Goal: Information Seeking & Learning: Learn about a topic

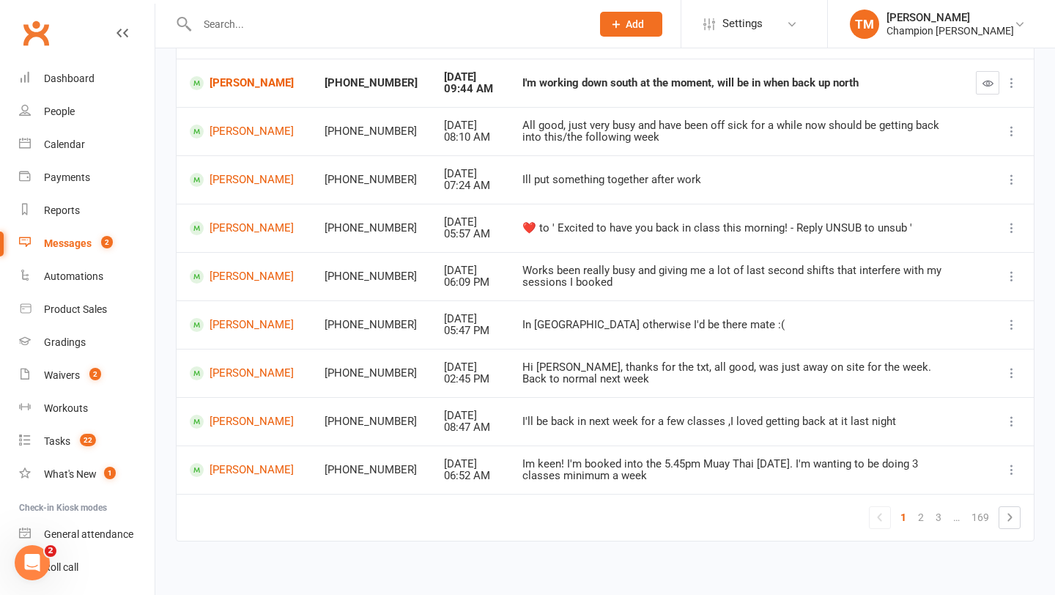
scroll to position [279, 0]
click at [78, 241] on div "Messages" at bounding box center [68, 243] width 48 height 12
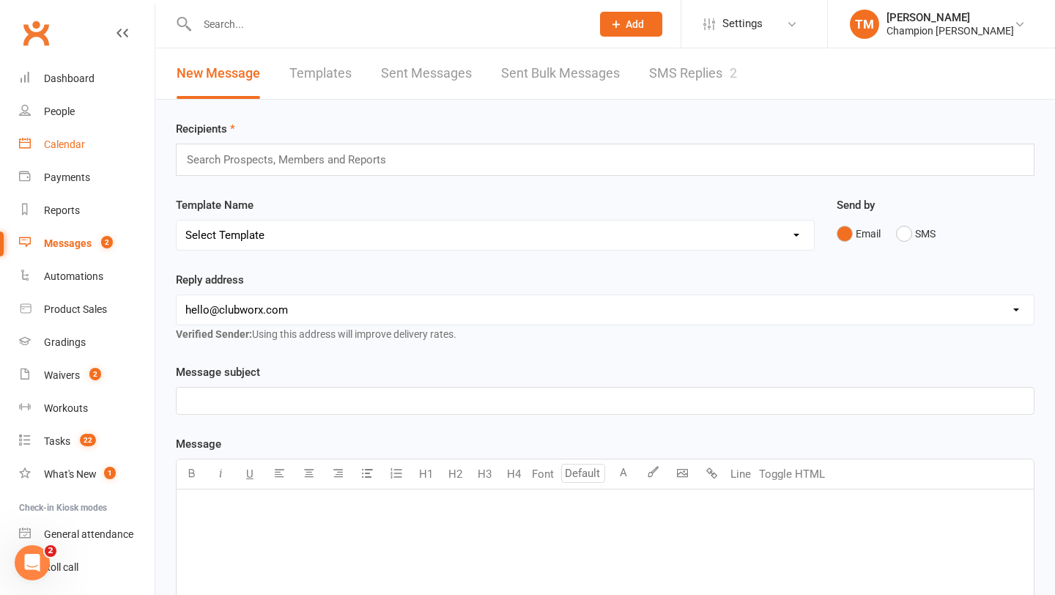
click at [59, 151] on link "Calendar" at bounding box center [87, 144] width 136 height 33
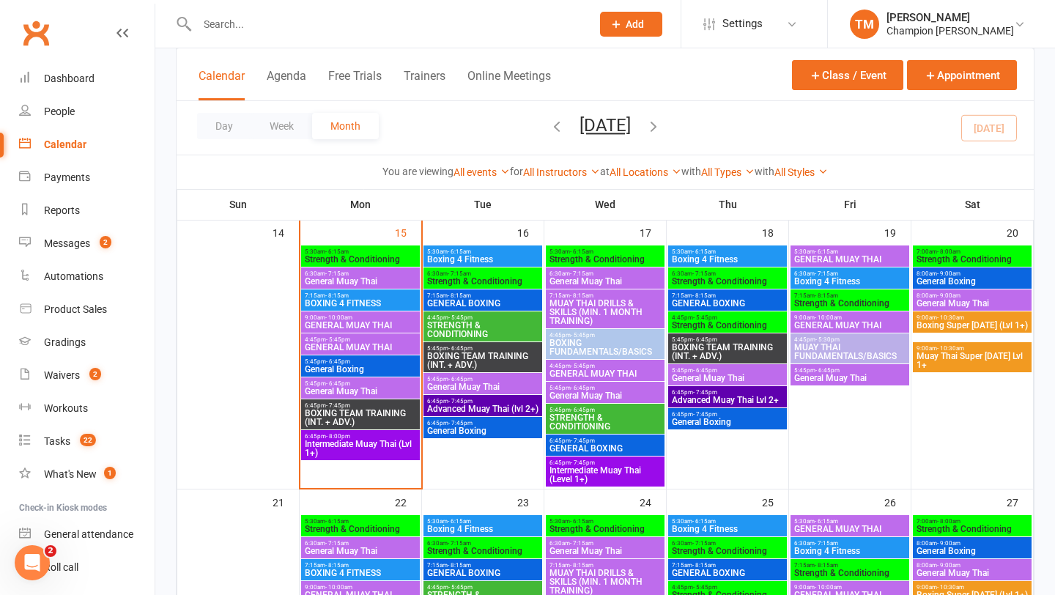
scroll to position [637, 0]
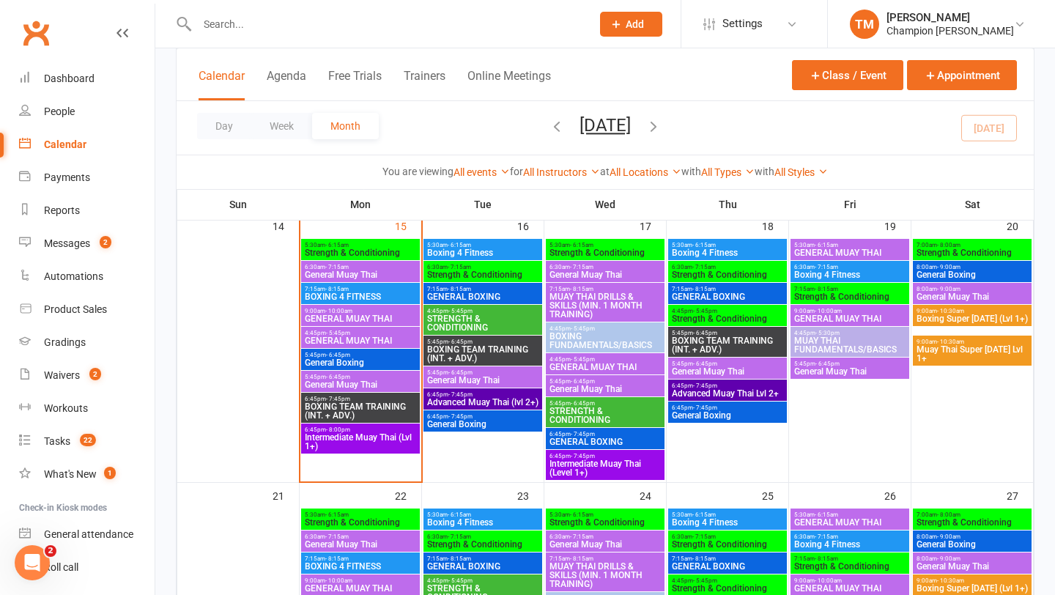
click at [344, 363] on span "General Boxing" at bounding box center [360, 362] width 113 height 9
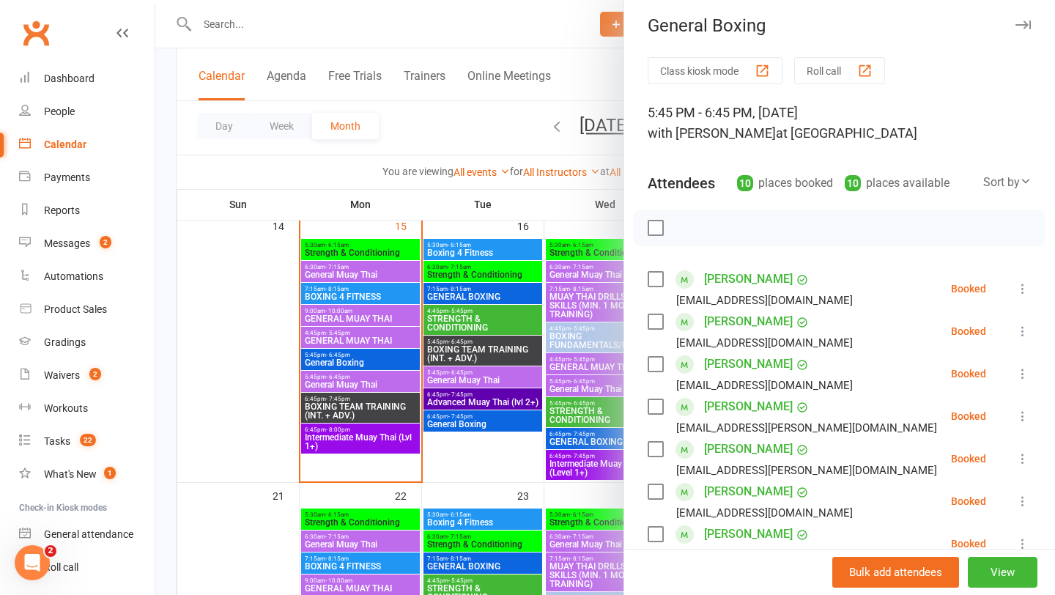
scroll to position [0, 0]
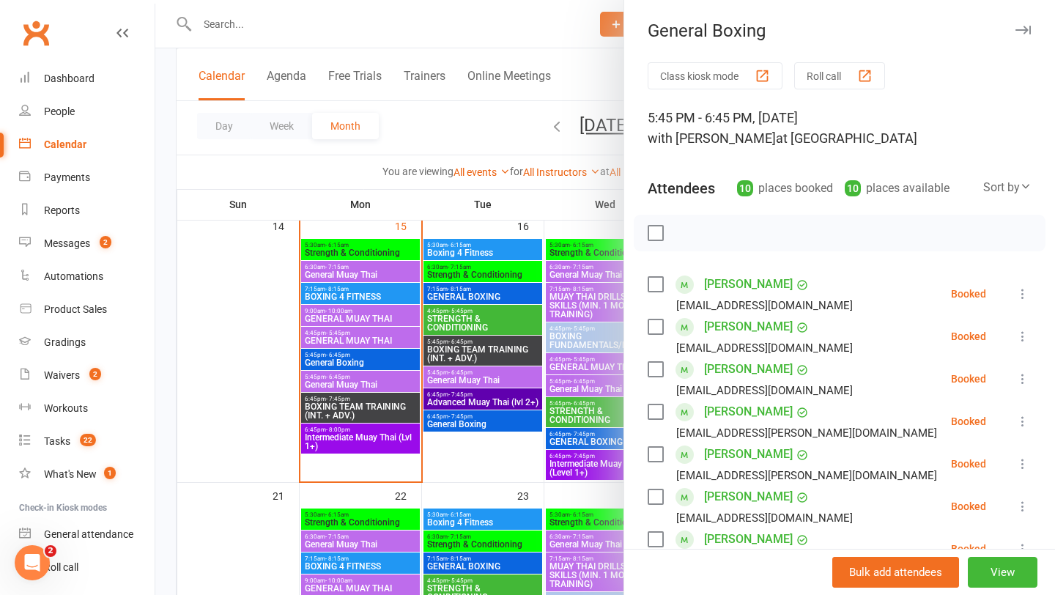
click at [1025, 31] on icon "button" at bounding box center [1022, 30] width 15 height 9
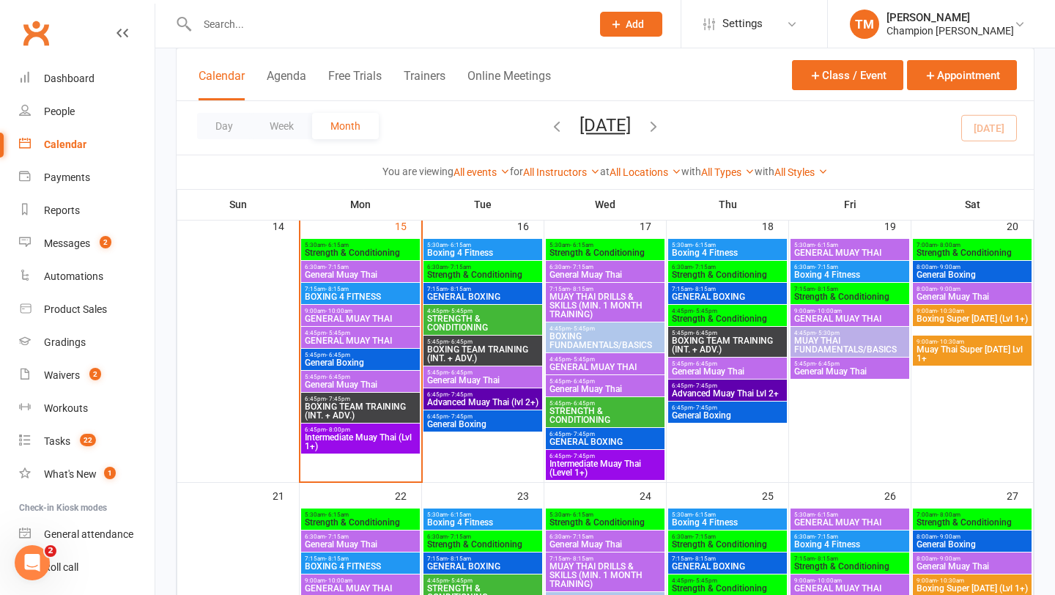
click at [311, 408] on span "BOXING TEAM TRAINING (INT. + ADV.)" at bounding box center [360, 411] width 113 height 18
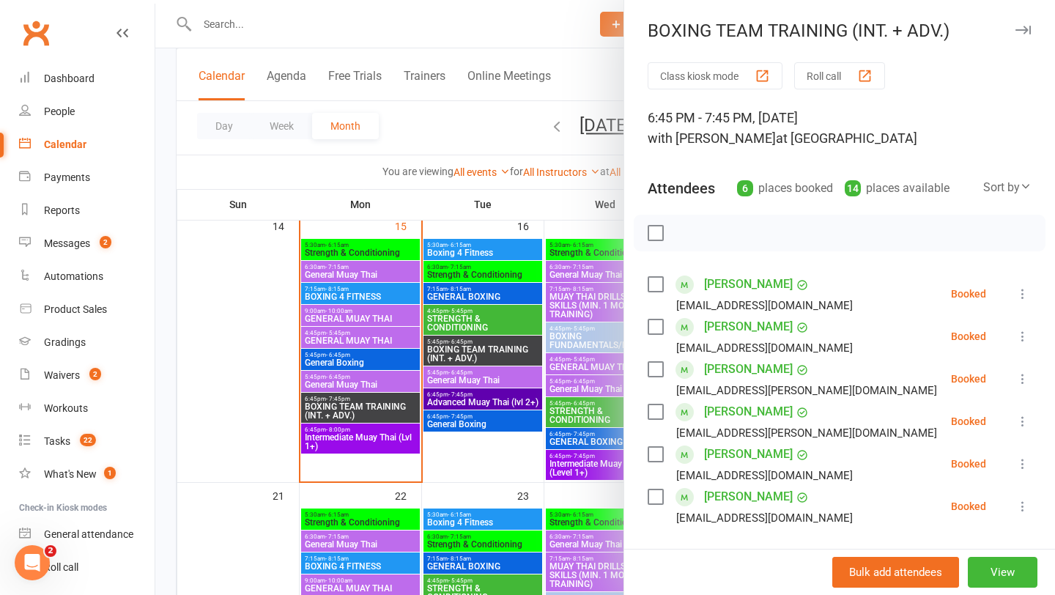
click at [1023, 33] on icon "button" at bounding box center [1022, 30] width 15 height 9
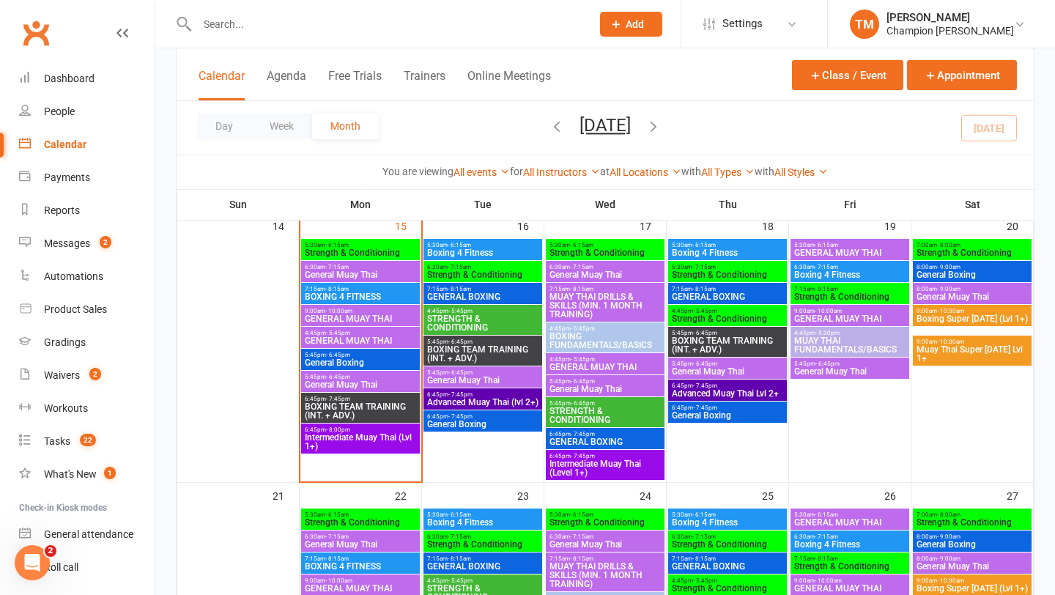
click at [466, 242] on span "- 6:15am" at bounding box center [459, 245] width 23 height 7
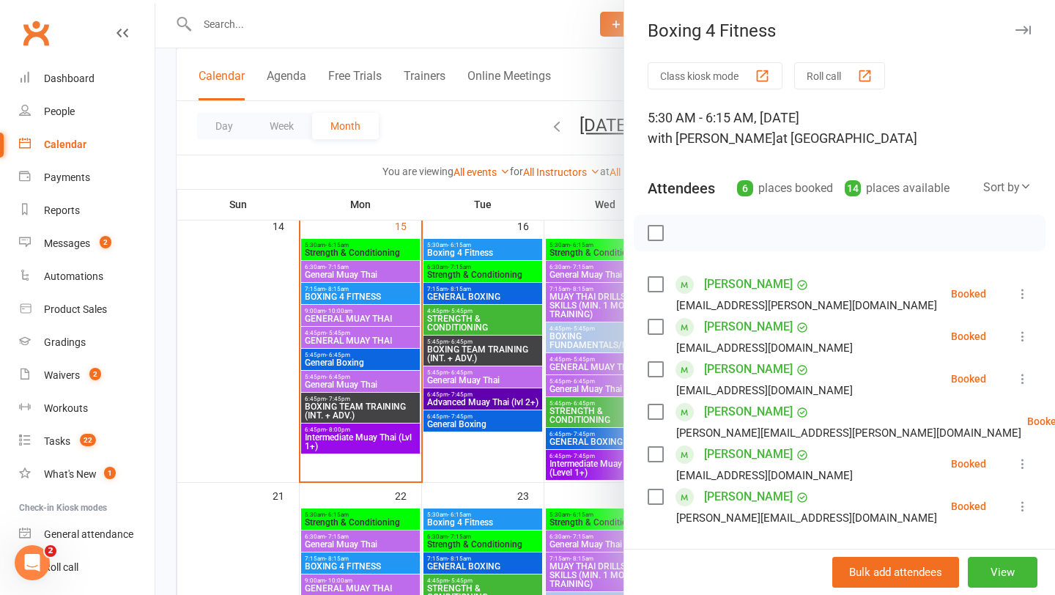
click at [1025, 19] on div "Boxing 4 Fitness Class kiosk mode Roll call 5:30 AM - 6:15 AM, [DATE] with [PER…" at bounding box center [838, 297] width 431 height 595
click at [1025, 22] on button "button" at bounding box center [1023, 30] width 18 height 18
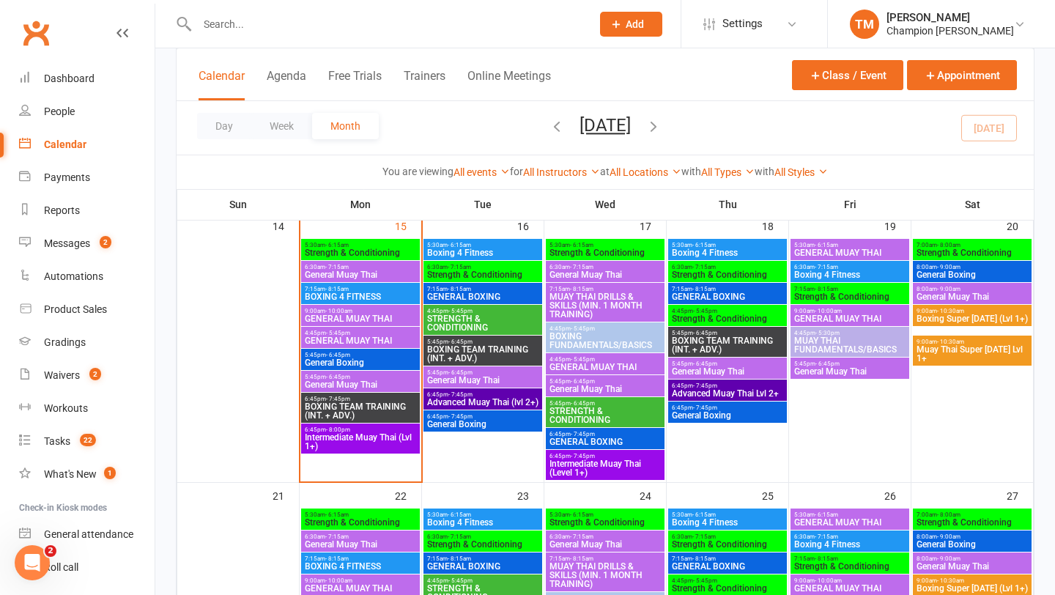
click at [459, 278] on span "Strength & Conditioning" at bounding box center [482, 274] width 113 height 9
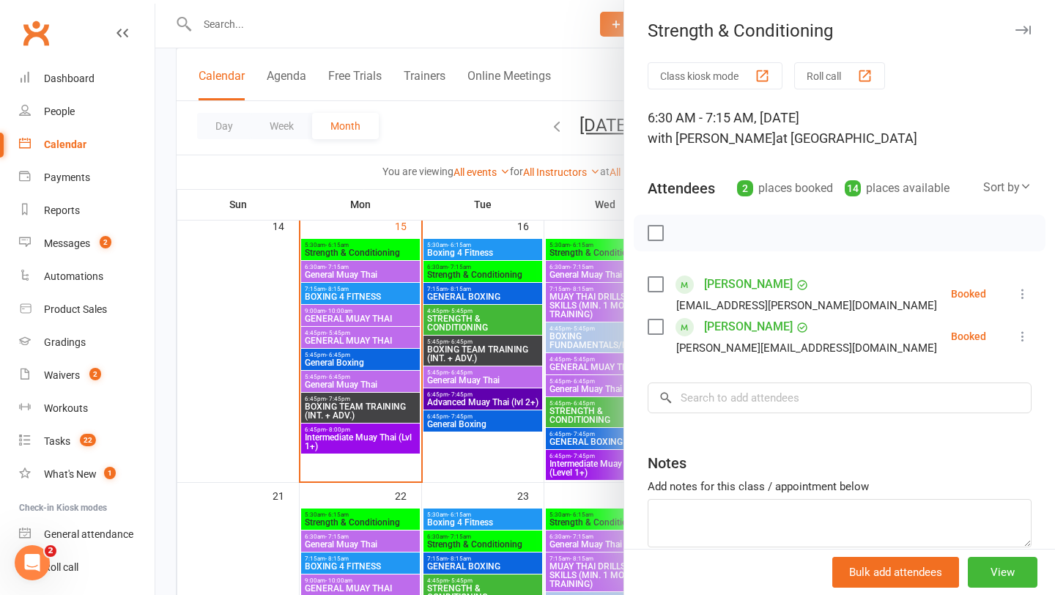
click at [1020, 32] on icon "button" at bounding box center [1022, 30] width 15 height 9
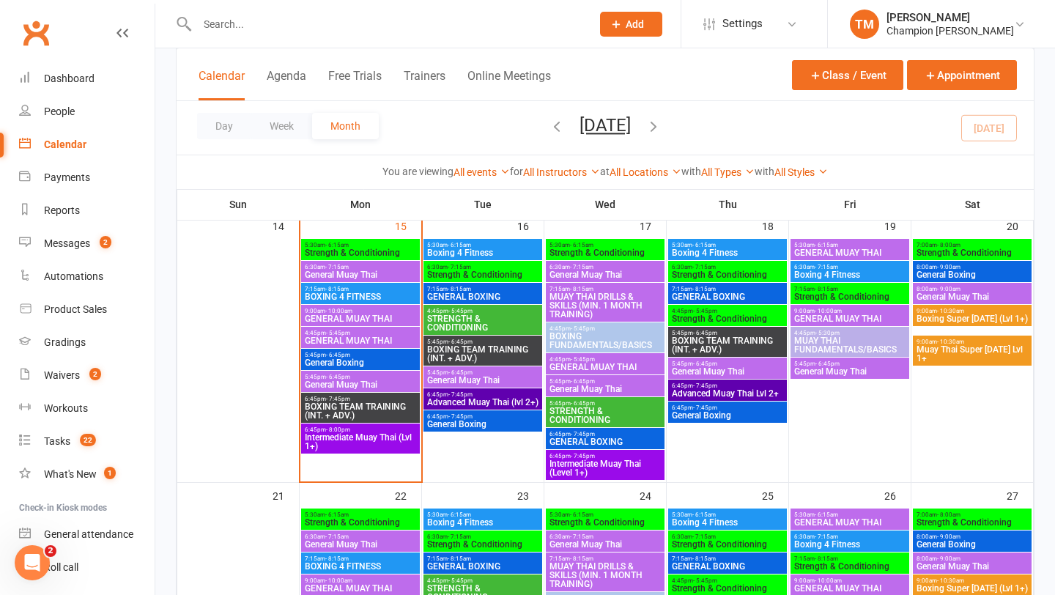
click at [475, 292] on span "GENERAL BOXING" at bounding box center [482, 296] width 113 height 9
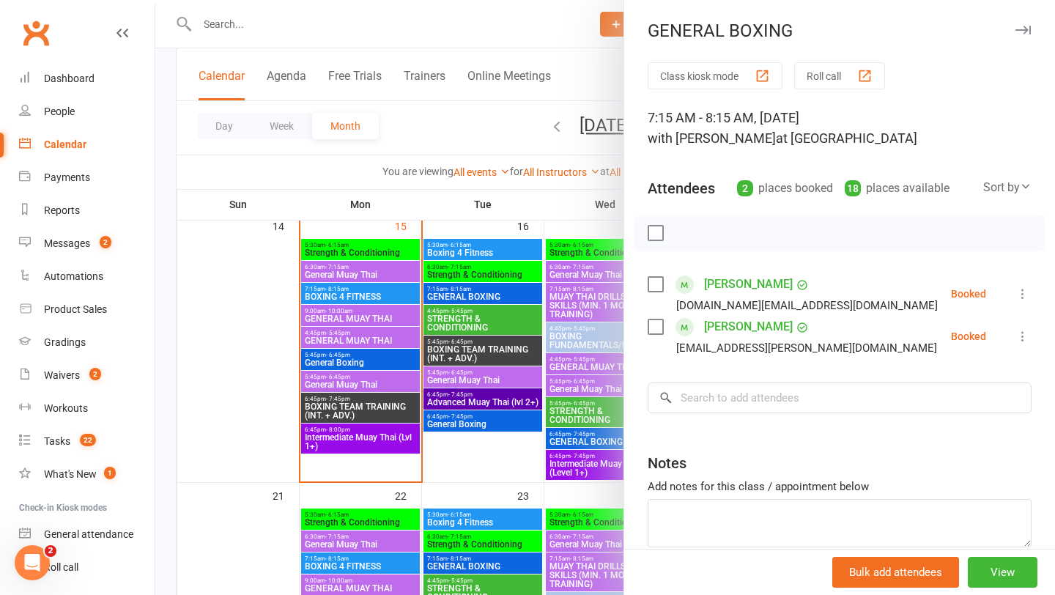
click at [1021, 28] on icon "button" at bounding box center [1022, 30] width 15 height 9
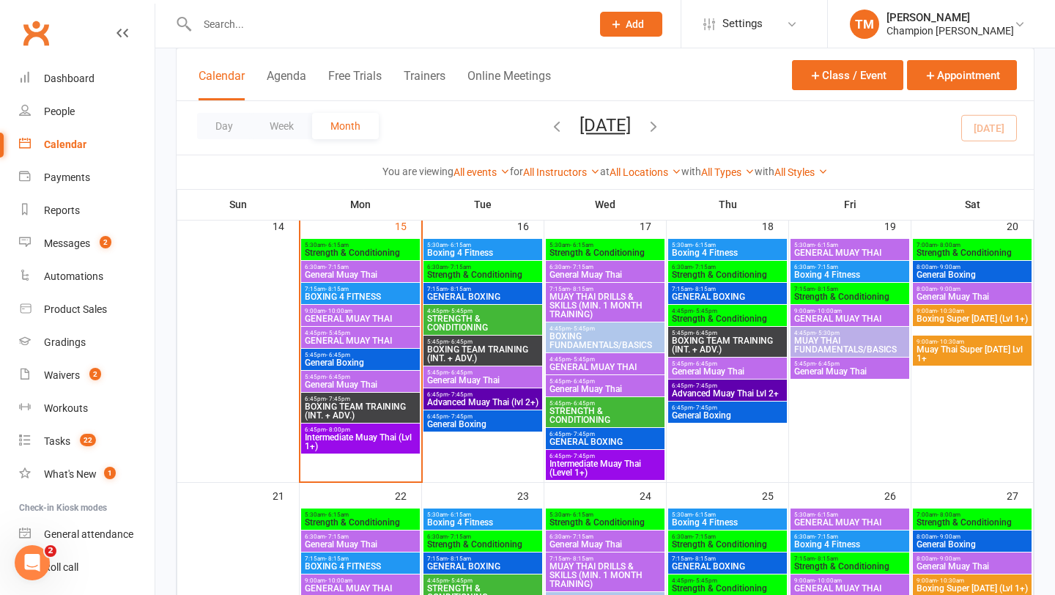
click at [477, 253] on span "Boxing 4 Fitness" at bounding box center [482, 252] width 113 height 9
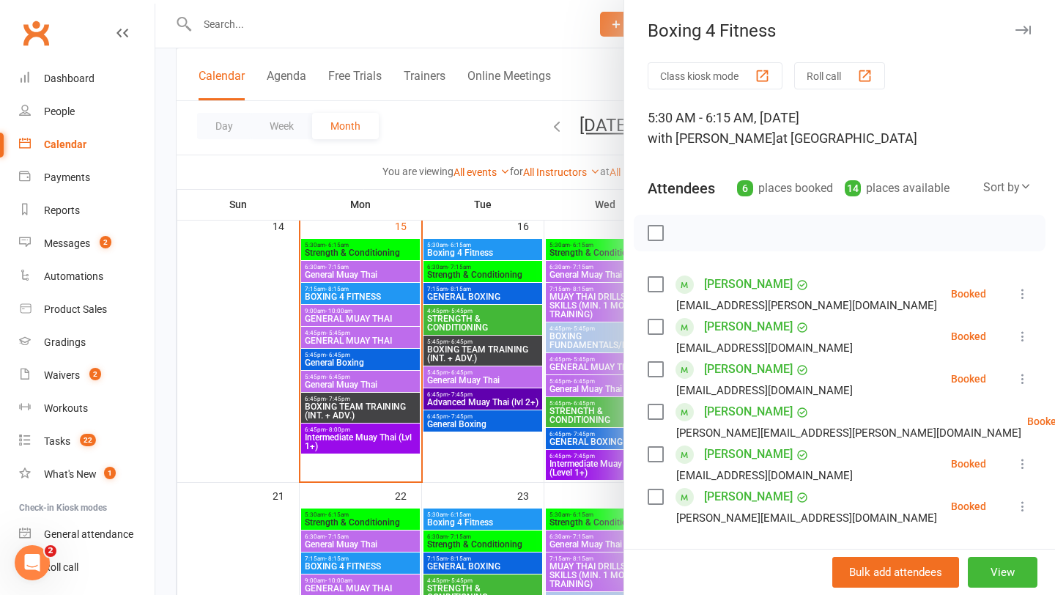
click at [1029, 26] on icon "button" at bounding box center [1022, 30] width 15 height 9
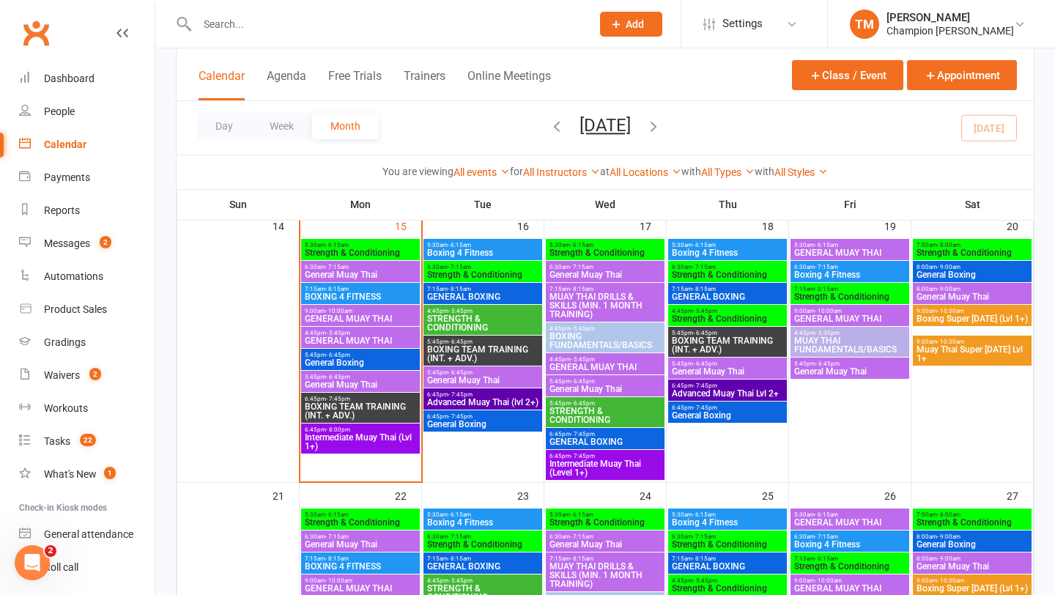
click at [442, 356] on span "BOXING TEAM TRAINING (INT. + ADV.)" at bounding box center [482, 354] width 113 height 18
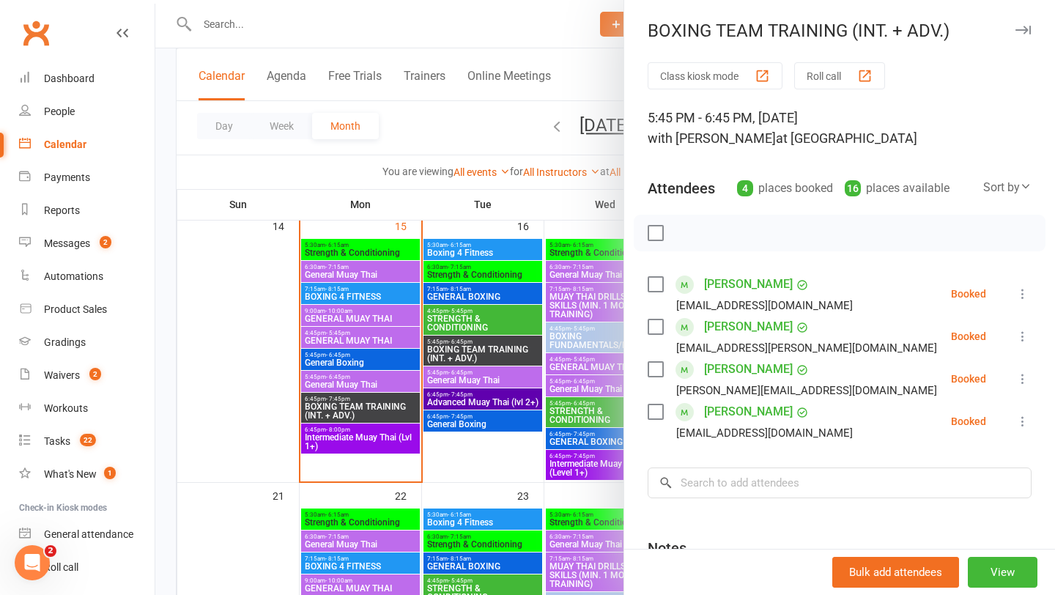
click at [1016, 33] on icon "button" at bounding box center [1022, 30] width 15 height 9
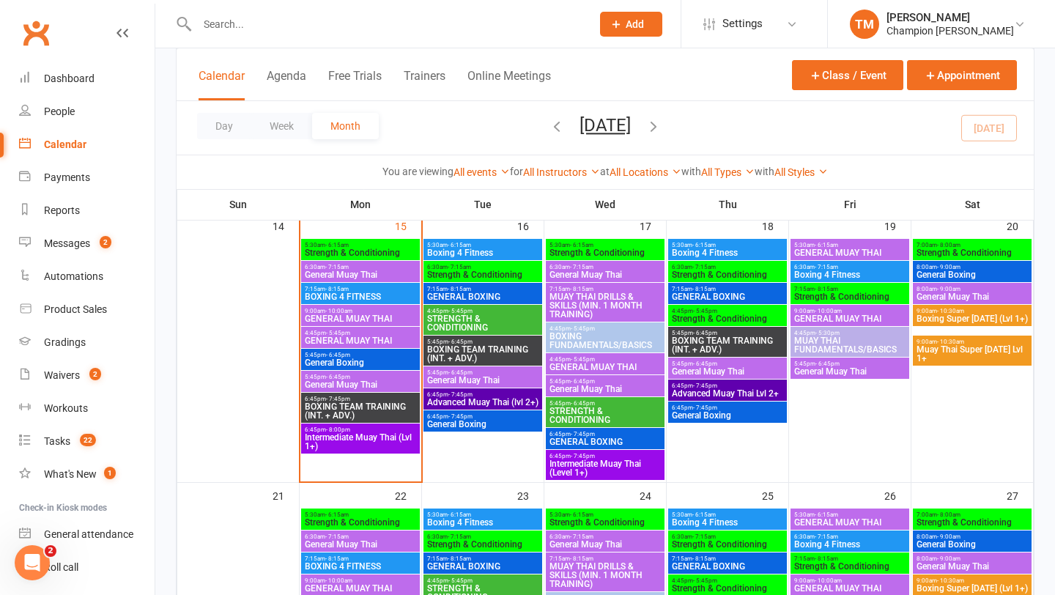
click at [456, 423] on span "General Boxing" at bounding box center [482, 424] width 113 height 9
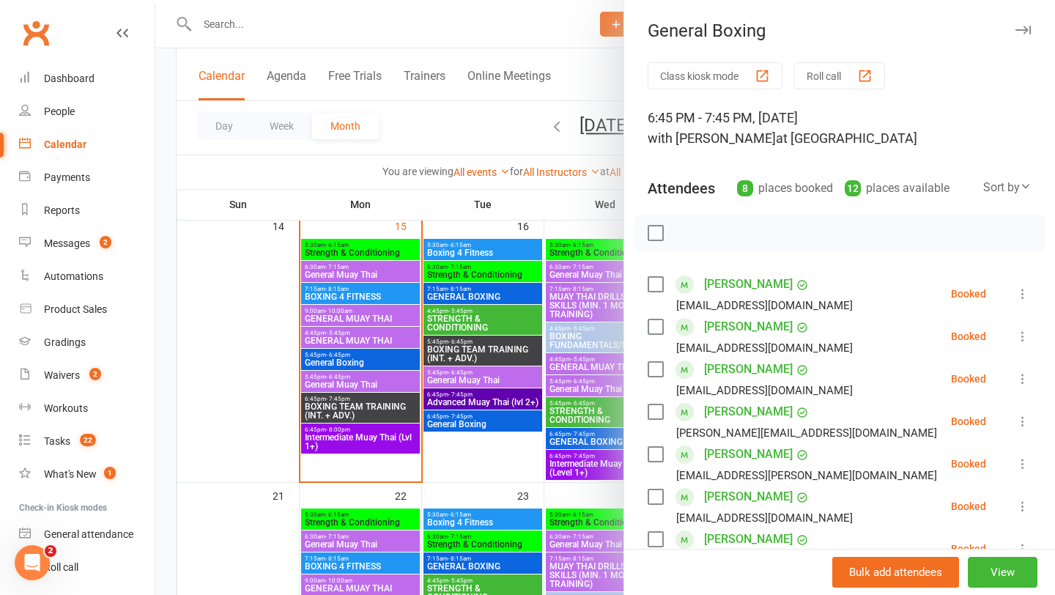
click at [1018, 31] on icon "button" at bounding box center [1022, 30] width 15 height 9
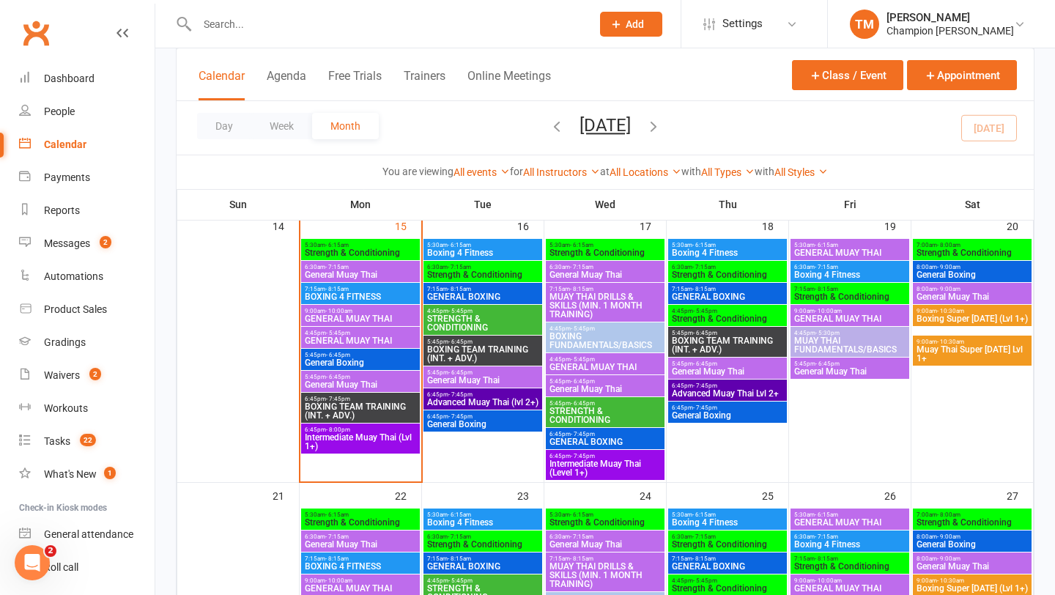
click at [453, 315] on span "STRENGTH & CONDITIONING" at bounding box center [482, 323] width 113 height 18
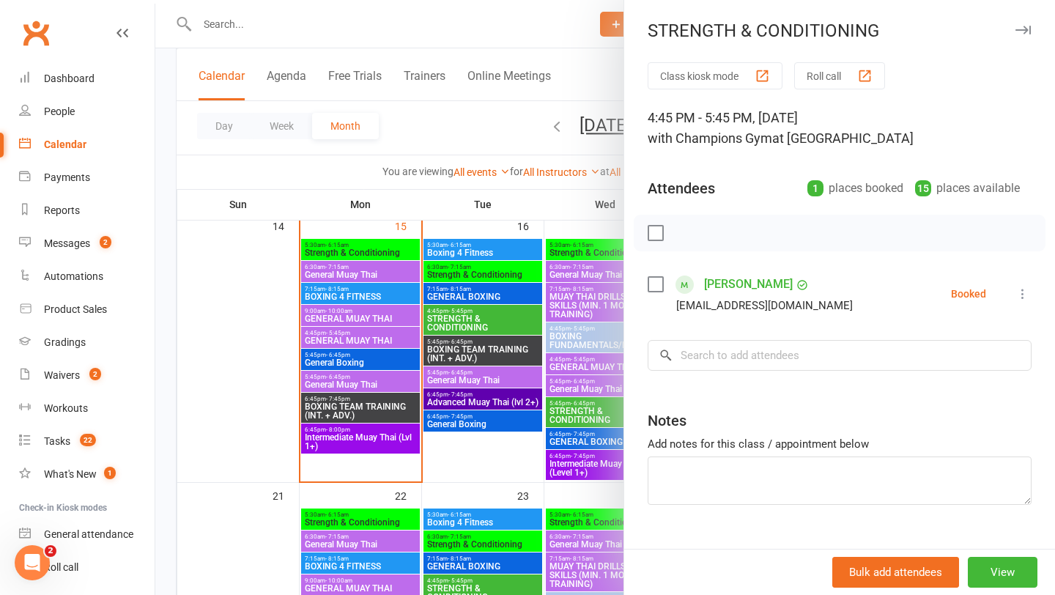
click at [1022, 37] on button "button" at bounding box center [1023, 30] width 18 height 18
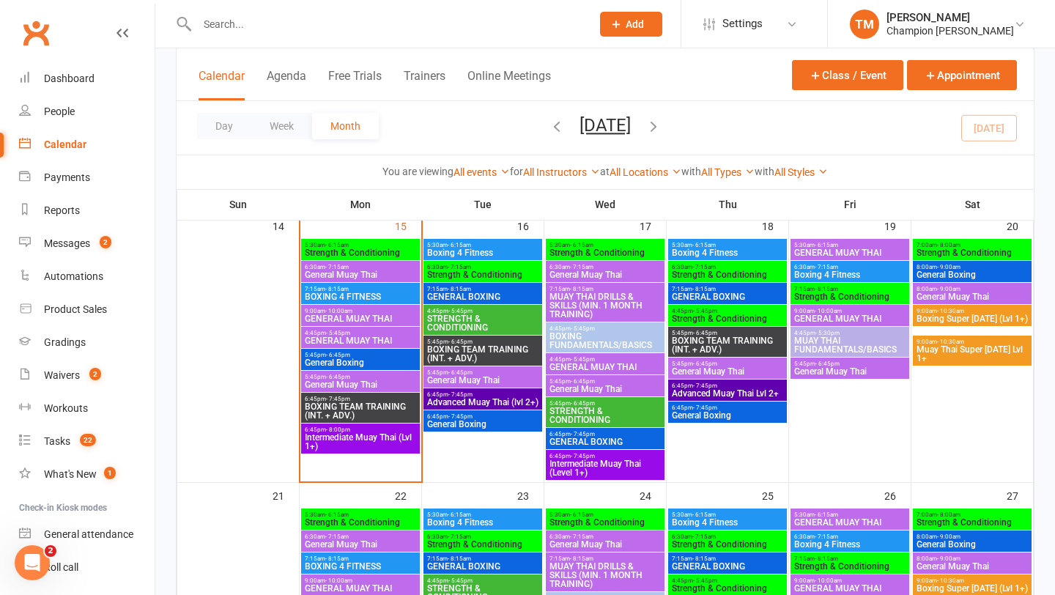
click at [333, 272] on span "General Muay Thai" at bounding box center [360, 274] width 113 height 9
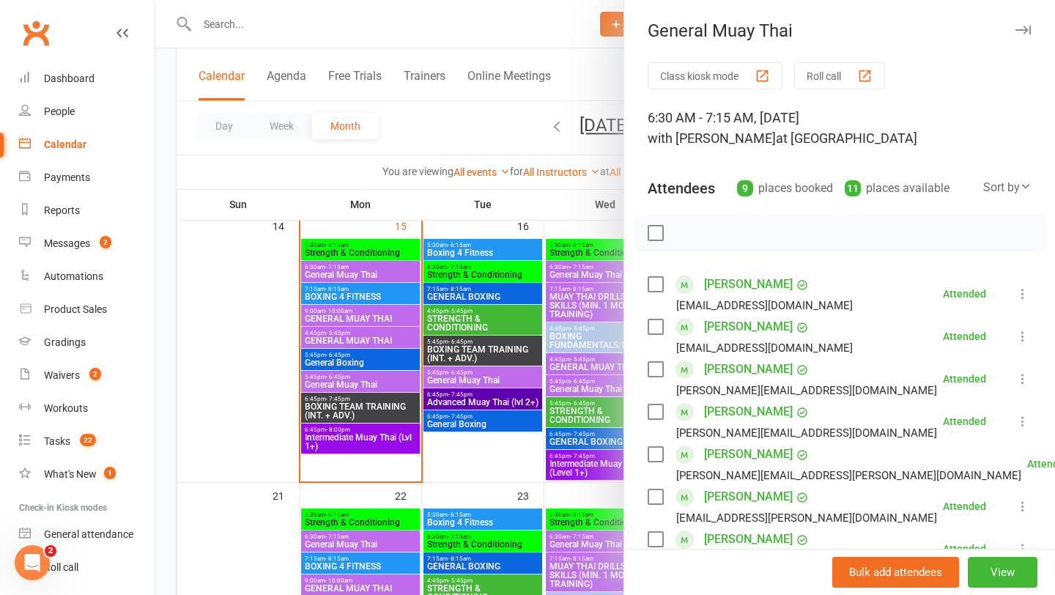
click at [1028, 29] on icon "button" at bounding box center [1022, 30] width 15 height 9
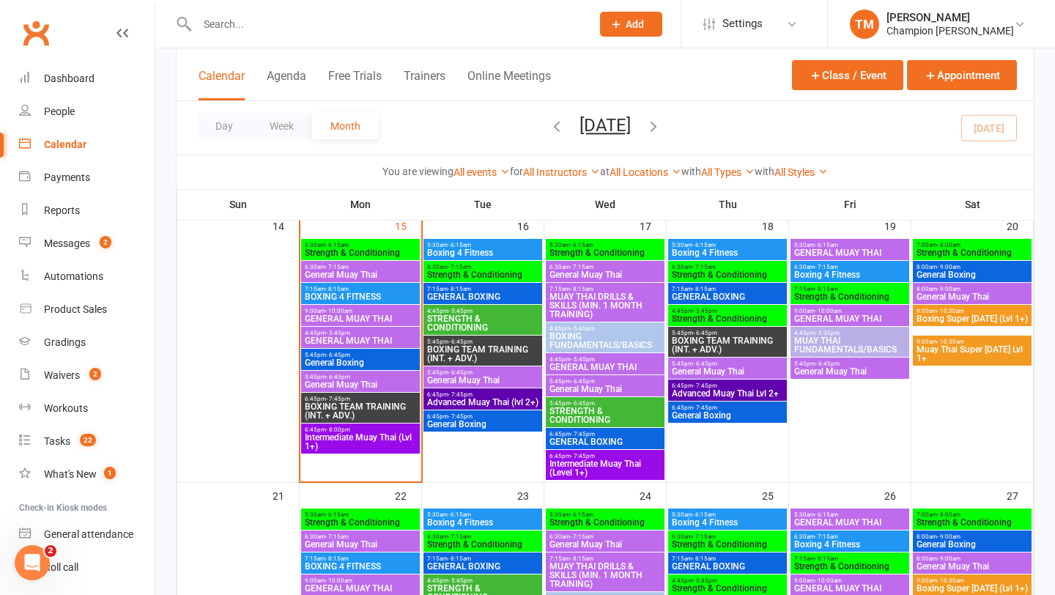
click at [350, 316] on span "GENERAL MUAY THAI" at bounding box center [360, 318] width 113 height 9
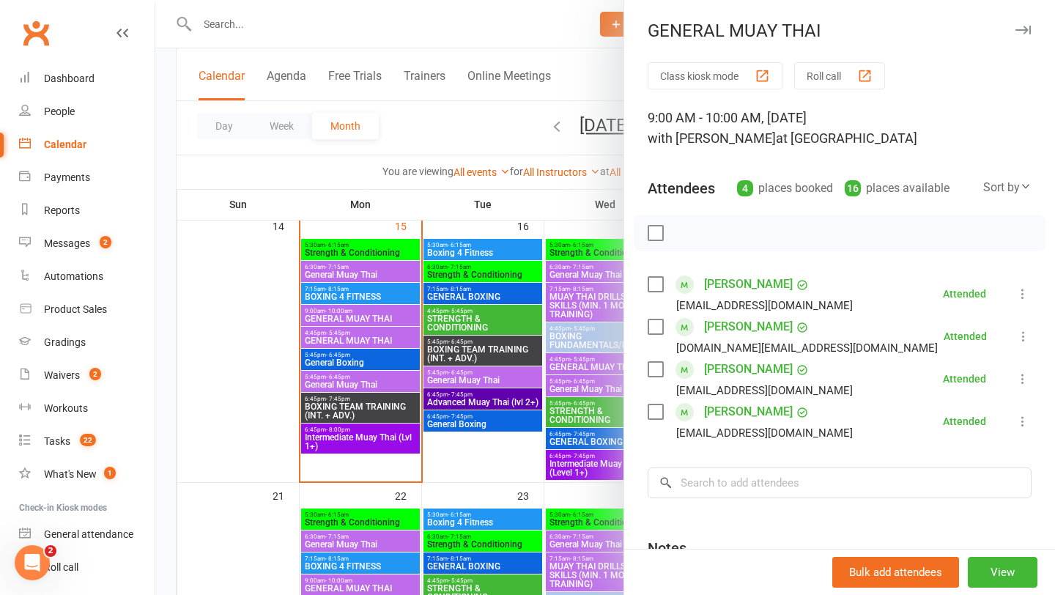
click at [1022, 29] on icon "button" at bounding box center [1022, 30] width 15 height 9
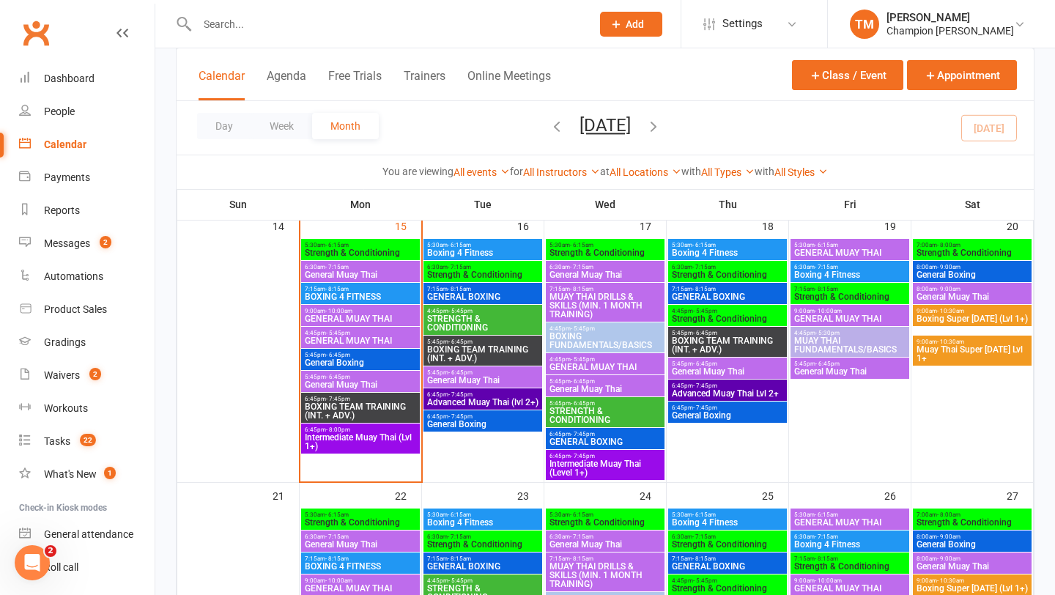
click at [593, 256] on span "Strength & Conditioning" at bounding box center [605, 252] width 113 height 9
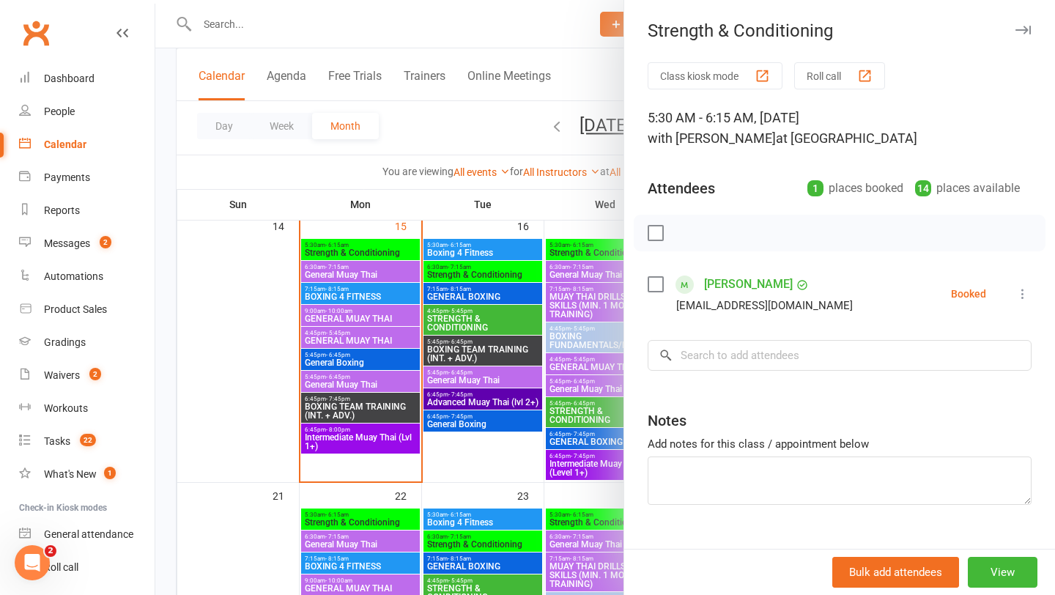
click at [1028, 28] on icon "button" at bounding box center [1022, 30] width 15 height 9
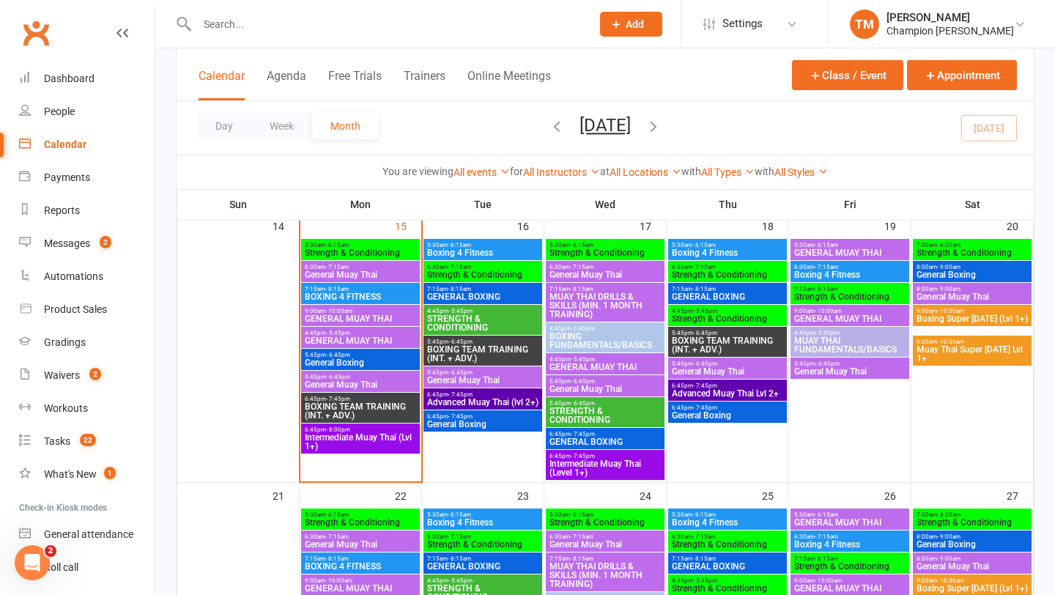
click at [709, 272] on span "Strength & Conditioning" at bounding box center [727, 274] width 113 height 9
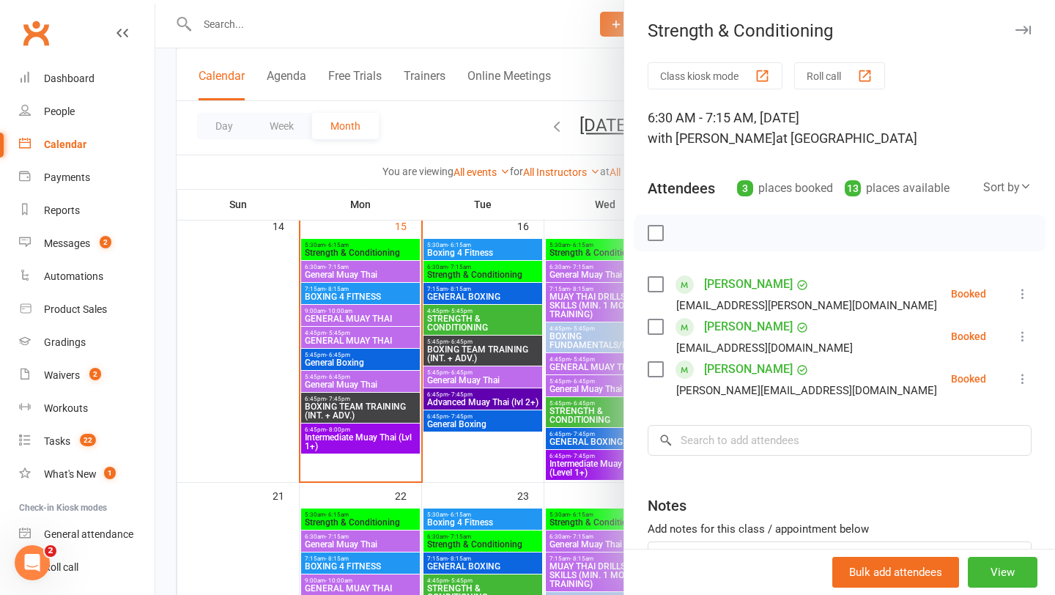
click at [1025, 32] on icon "button" at bounding box center [1022, 30] width 15 height 9
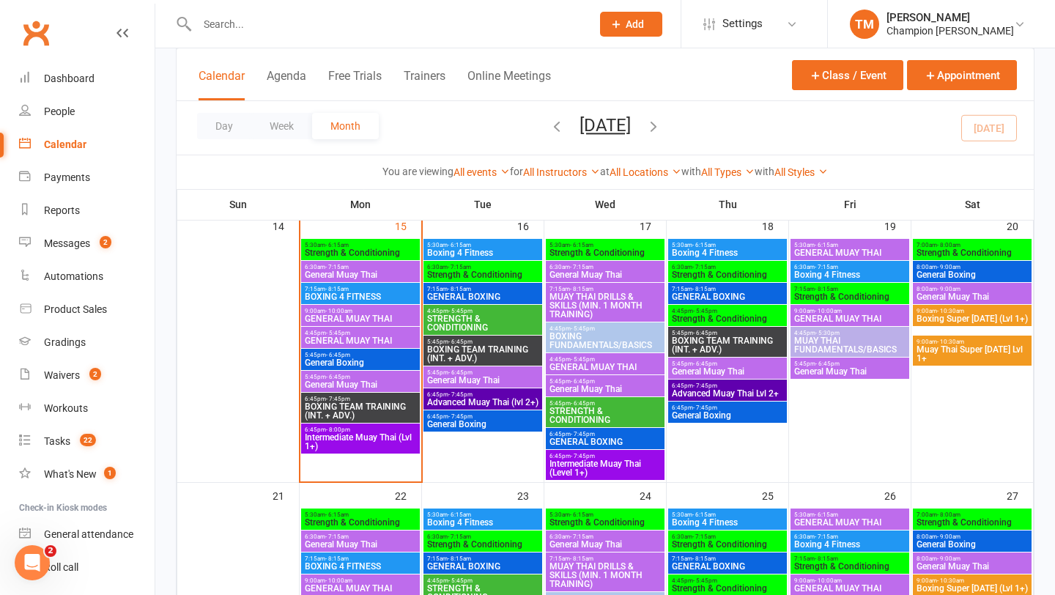
click at [809, 297] on span "Strength & Conditioning" at bounding box center [849, 296] width 113 height 9
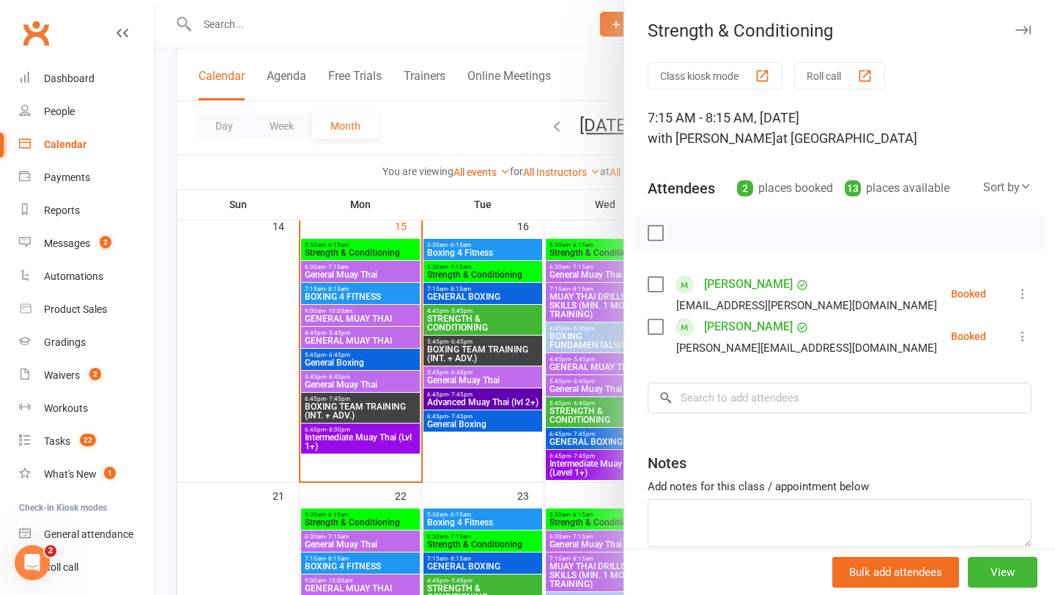
click at [1023, 23] on button "button" at bounding box center [1023, 30] width 18 height 18
